Goal: Information Seeking & Learning: Compare options

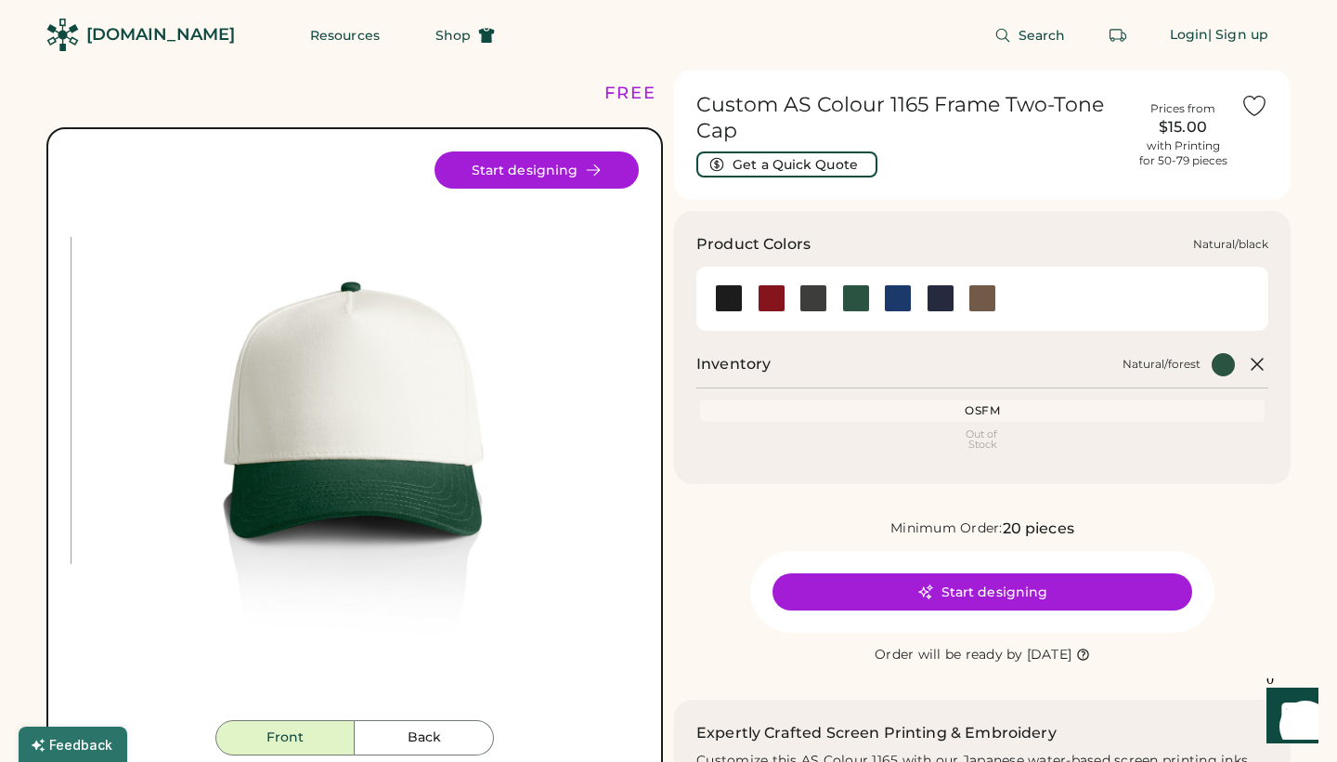
click at [732, 300] on div at bounding box center [729, 298] width 28 height 28
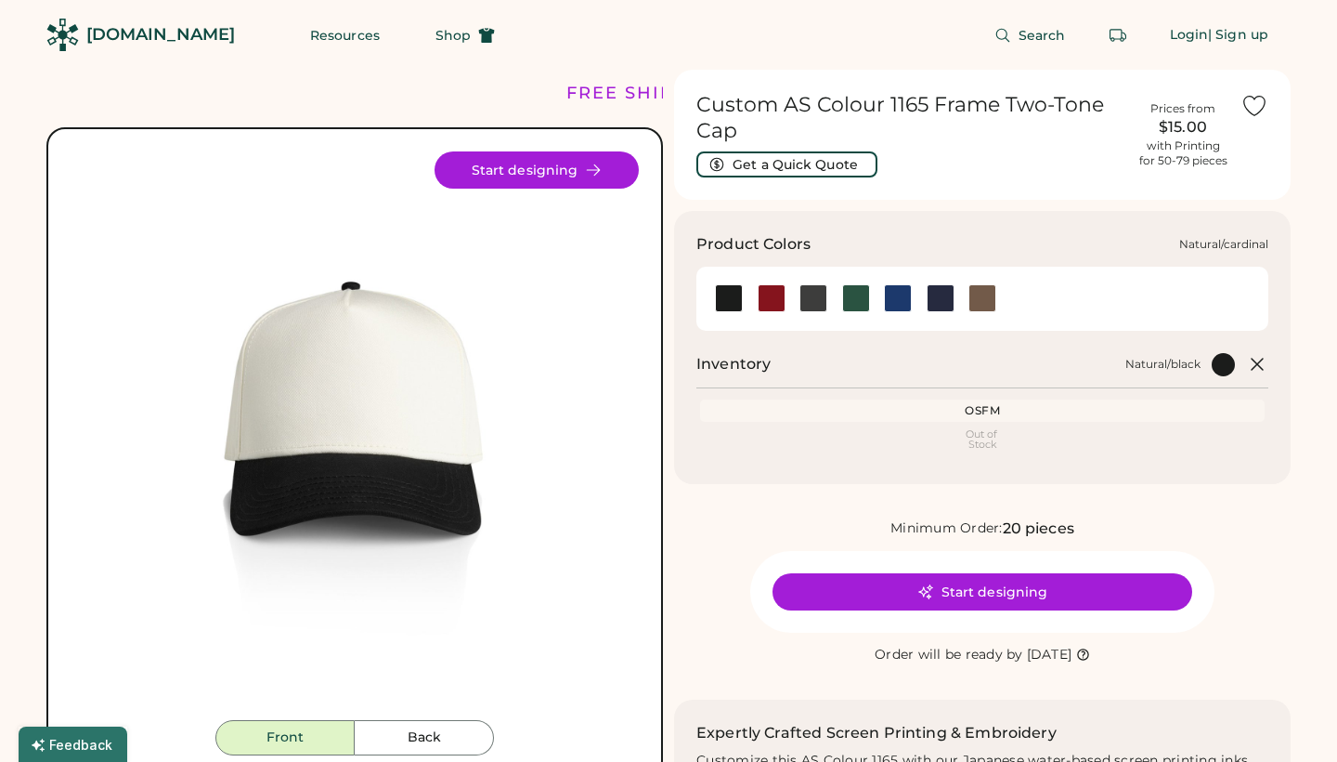
click at [773, 297] on div at bounding box center [772, 298] width 28 height 28
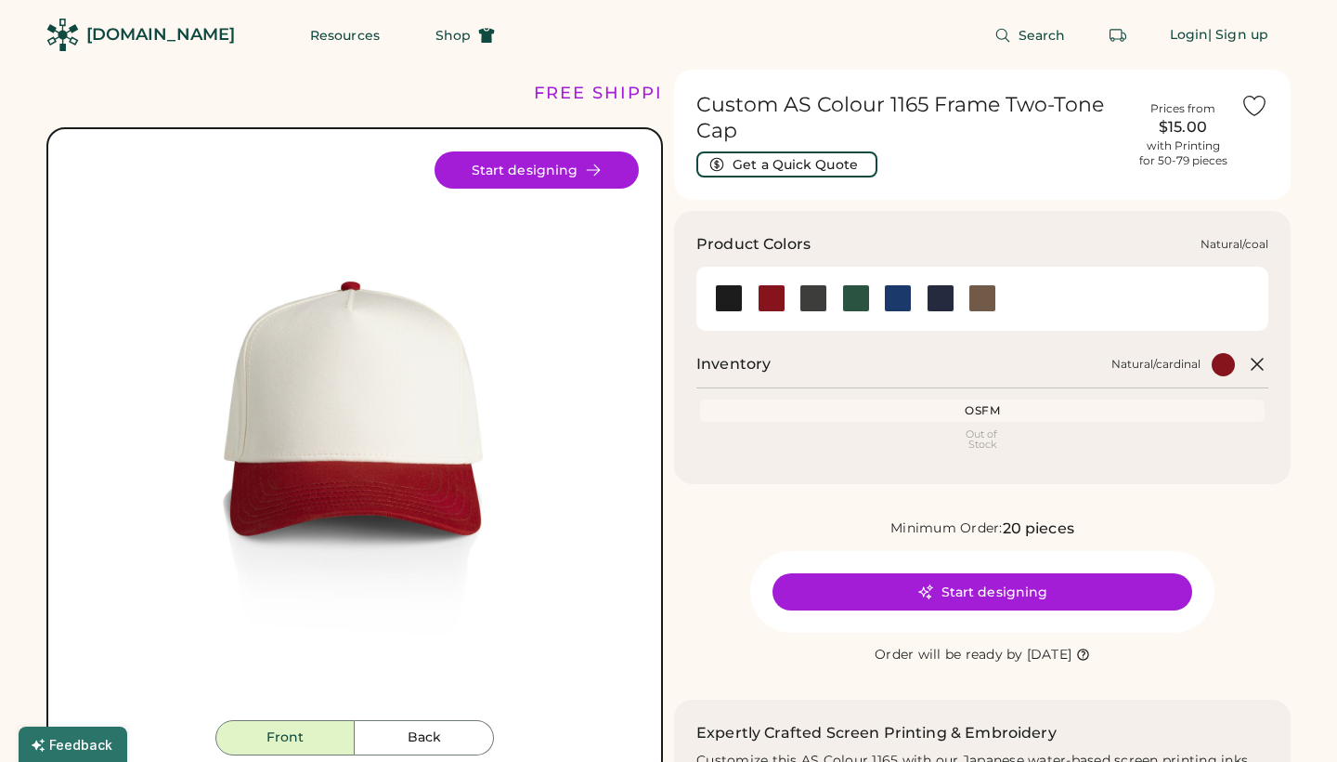
click at [823, 306] on div at bounding box center [814, 298] width 28 height 28
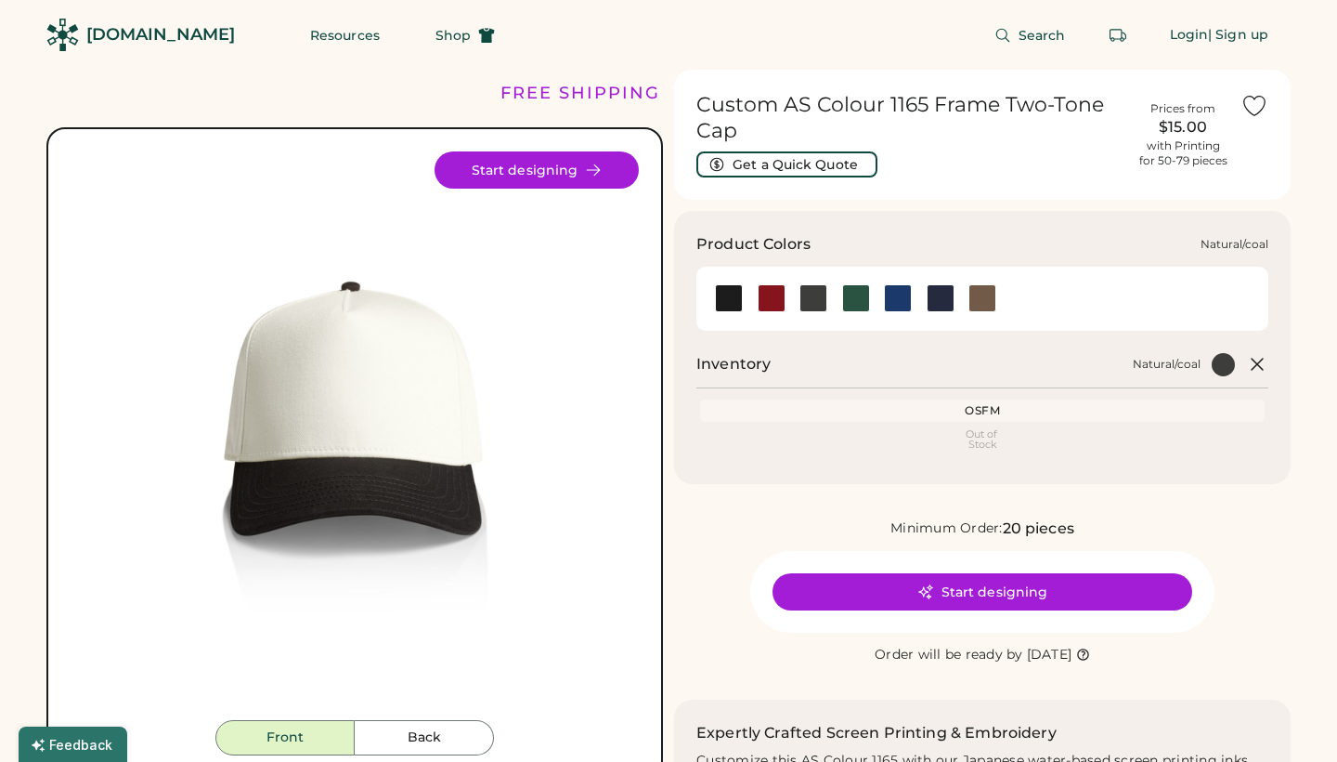
click at [824, 300] on div at bounding box center [814, 298] width 28 height 28
click at [866, 300] on div at bounding box center [856, 298] width 28 height 28
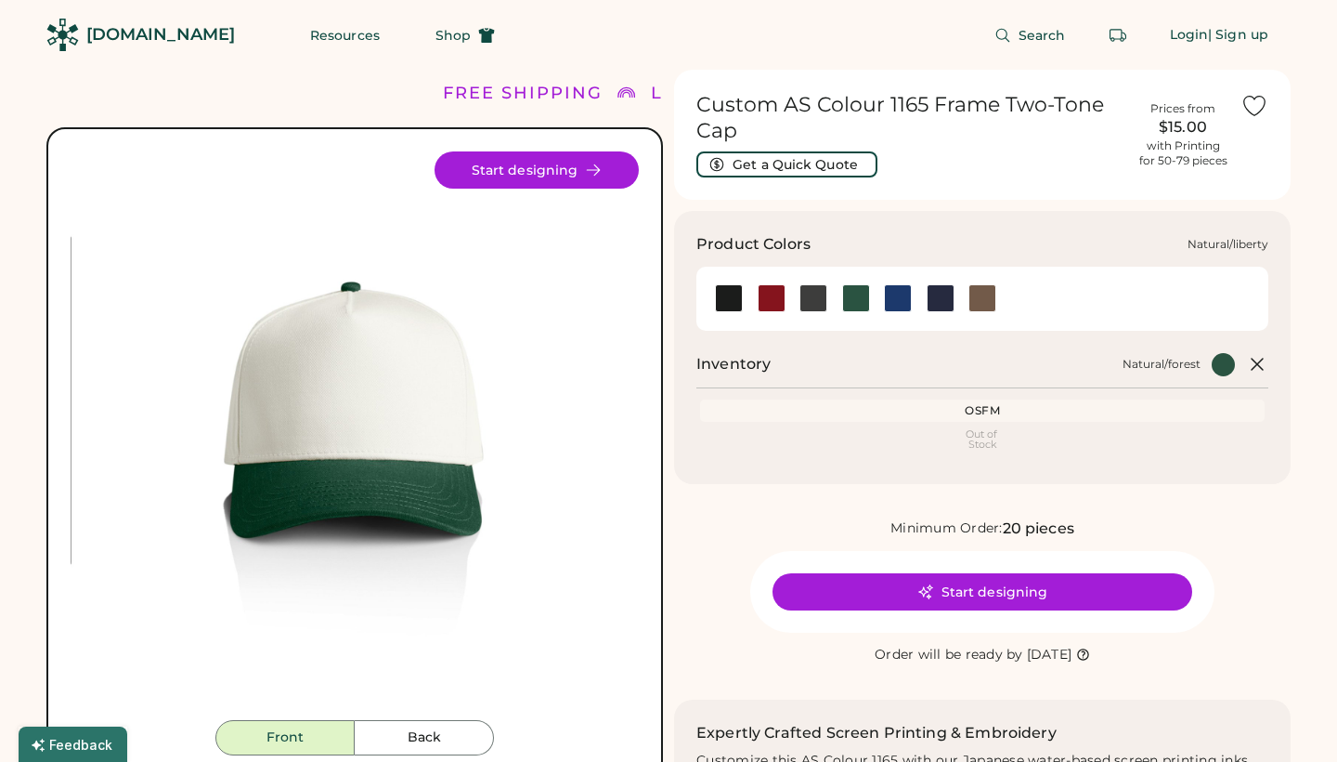
click at [898, 304] on div at bounding box center [898, 298] width 28 height 28
click at [952, 302] on div at bounding box center [941, 298] width 28 height 28
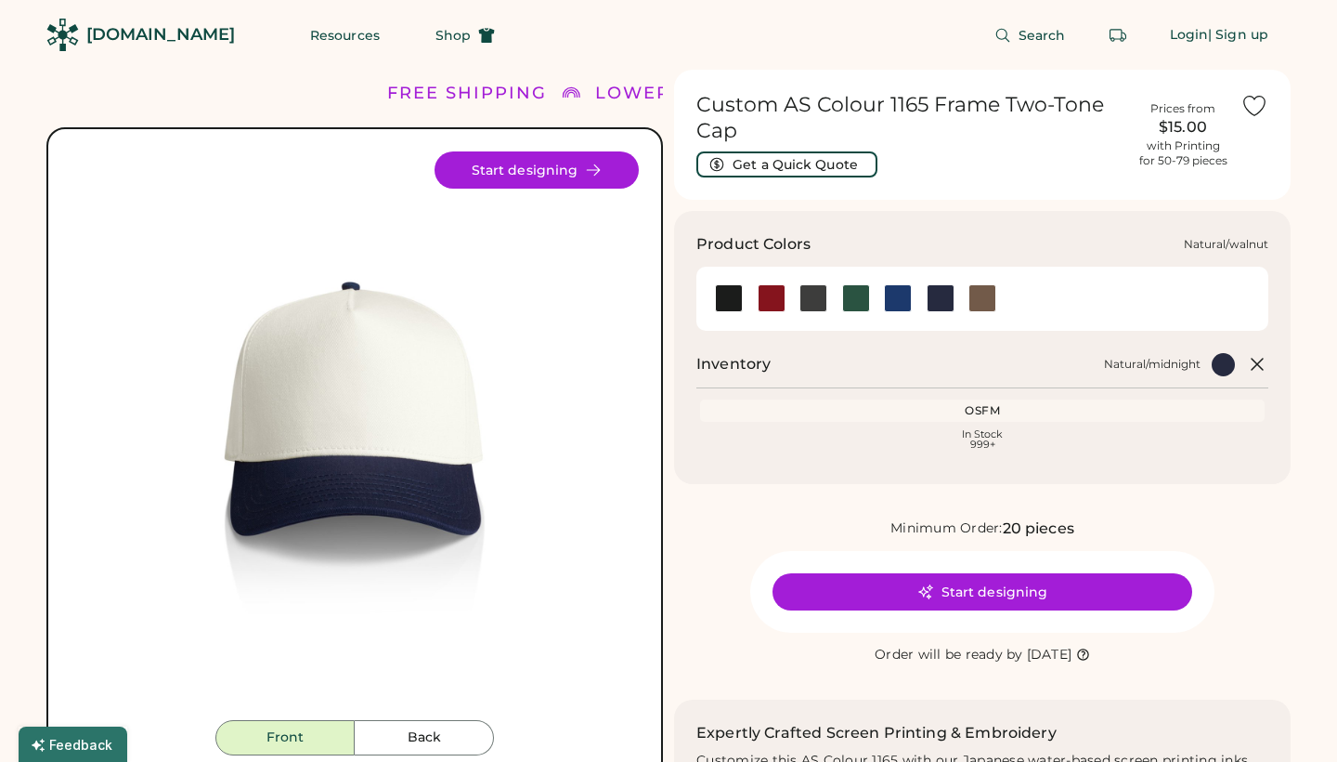
click at [996, 296] on div at bounding box center [983, 298] width 28 height 28
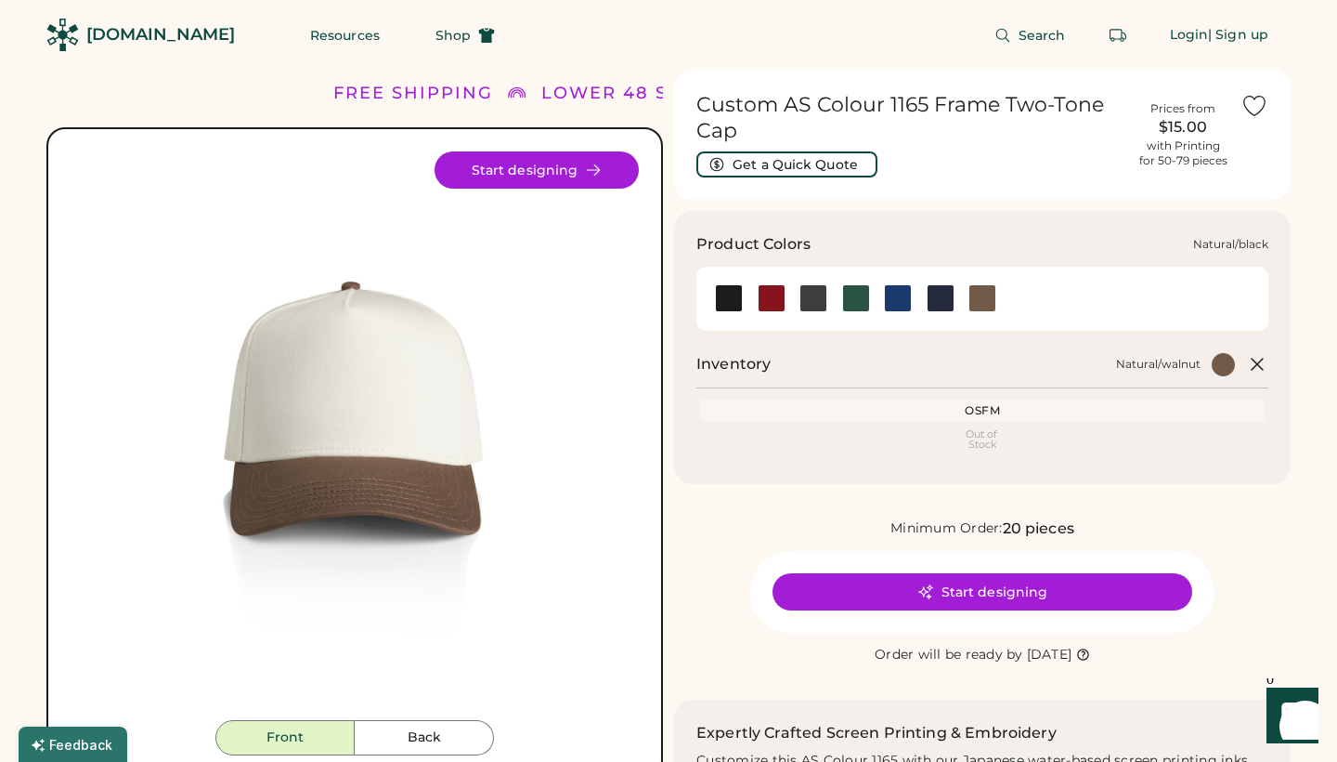
click at [732, 294] on div at bounding box center [729, 298] width 28 height 28
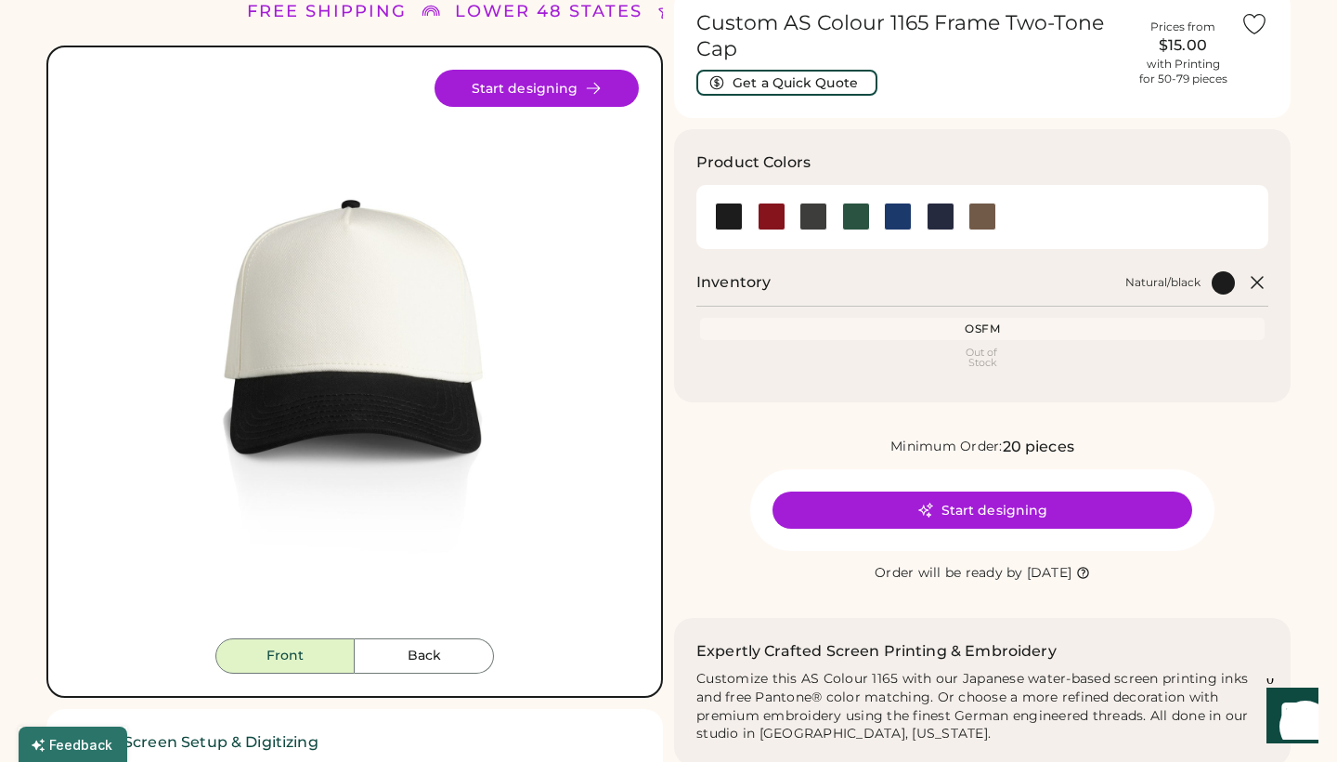
scroll to position [139, 0]
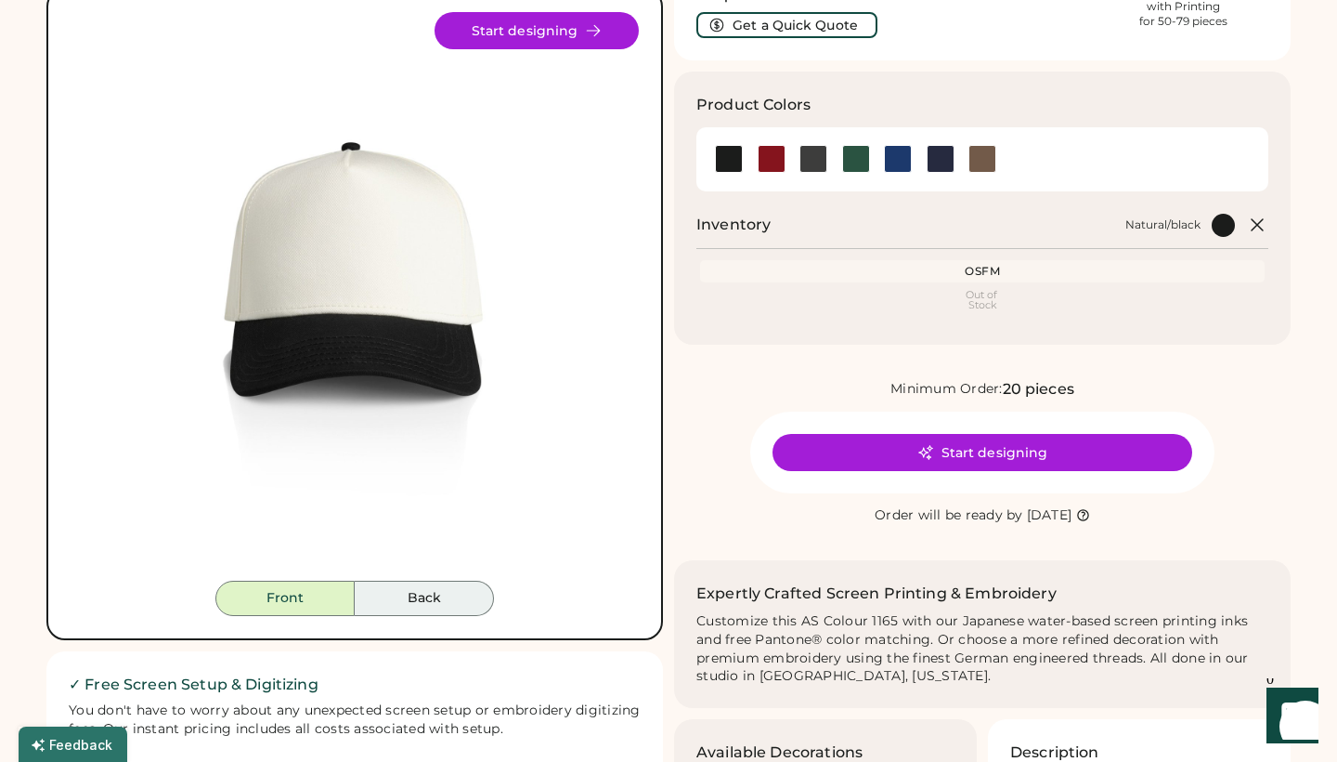
click at [424, 592] on button "Back" at bounding box center [424, 597] width 139 height 35
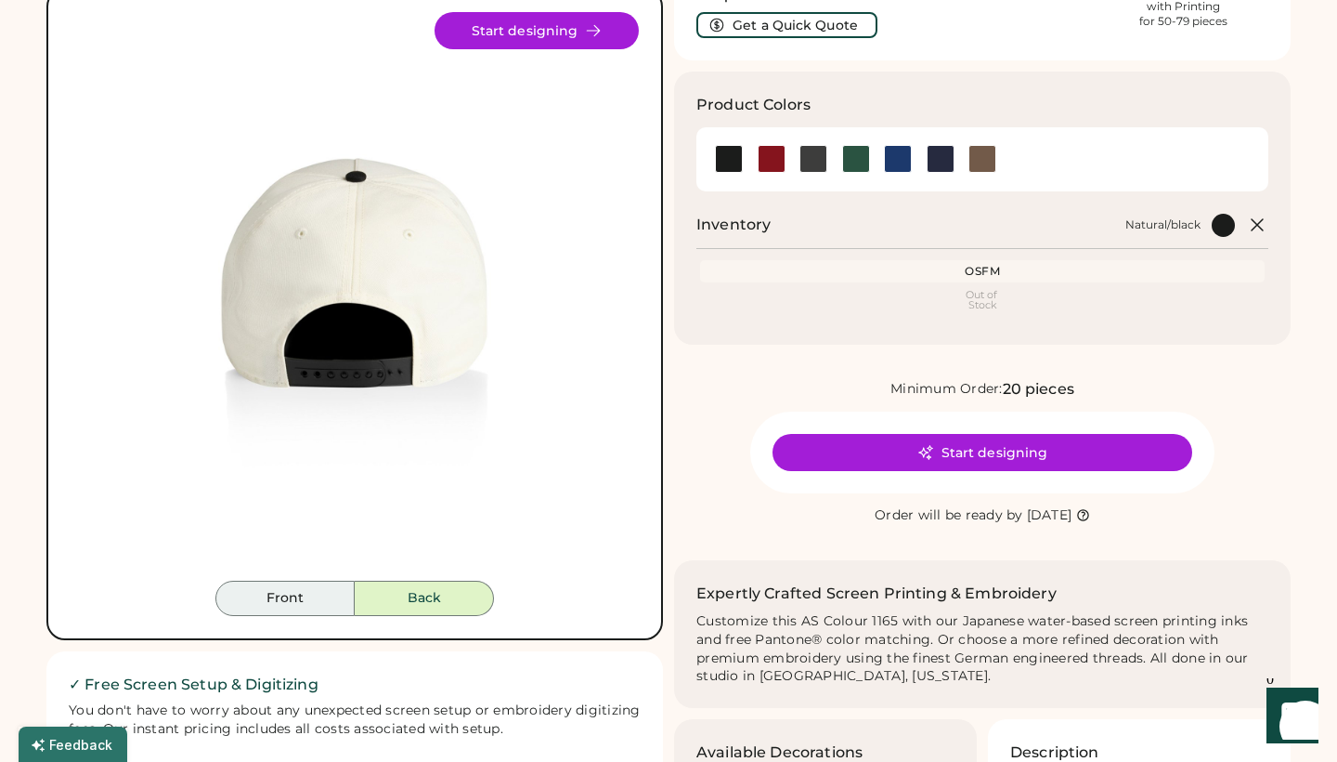
click at [332, 587] on button "Front" at bounding box center [284, 597] width 139 height 35
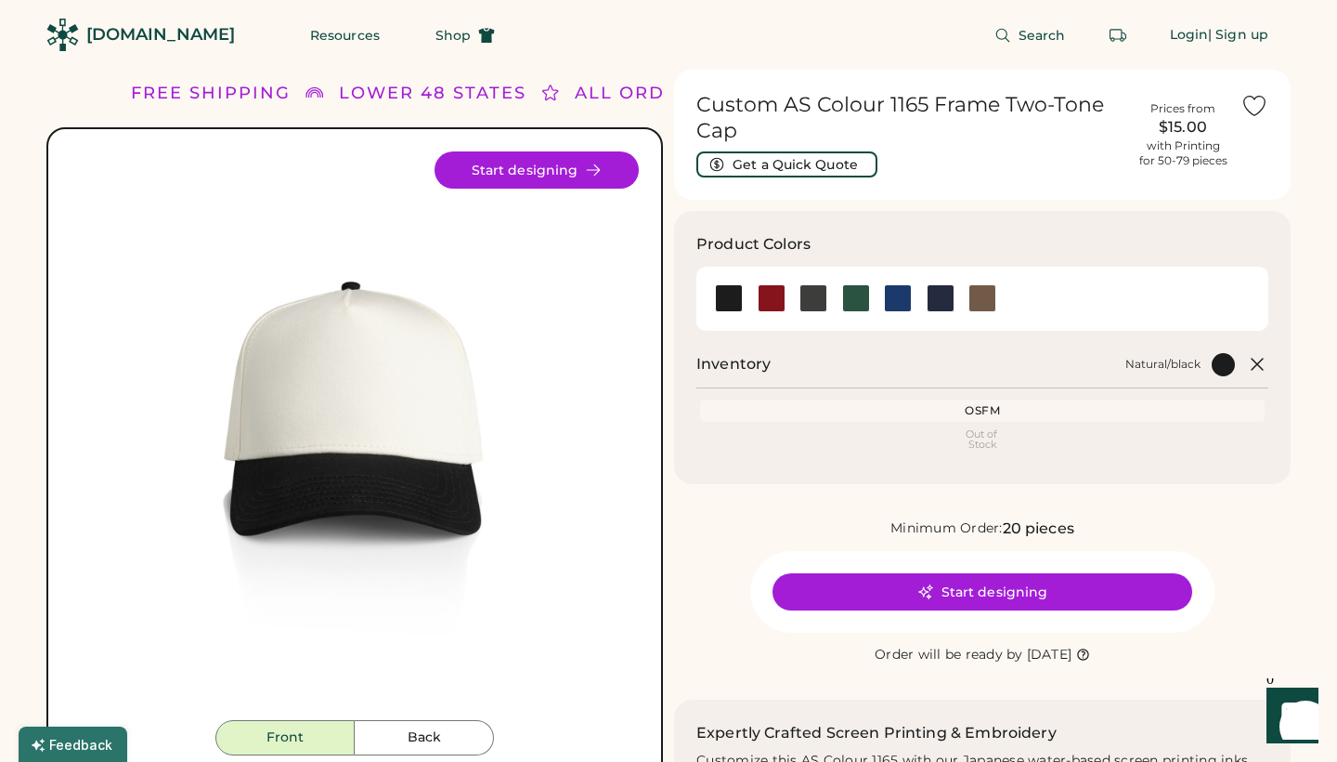
scroll to position [0, 0]
